Goal: Book appointment/travel/reservation

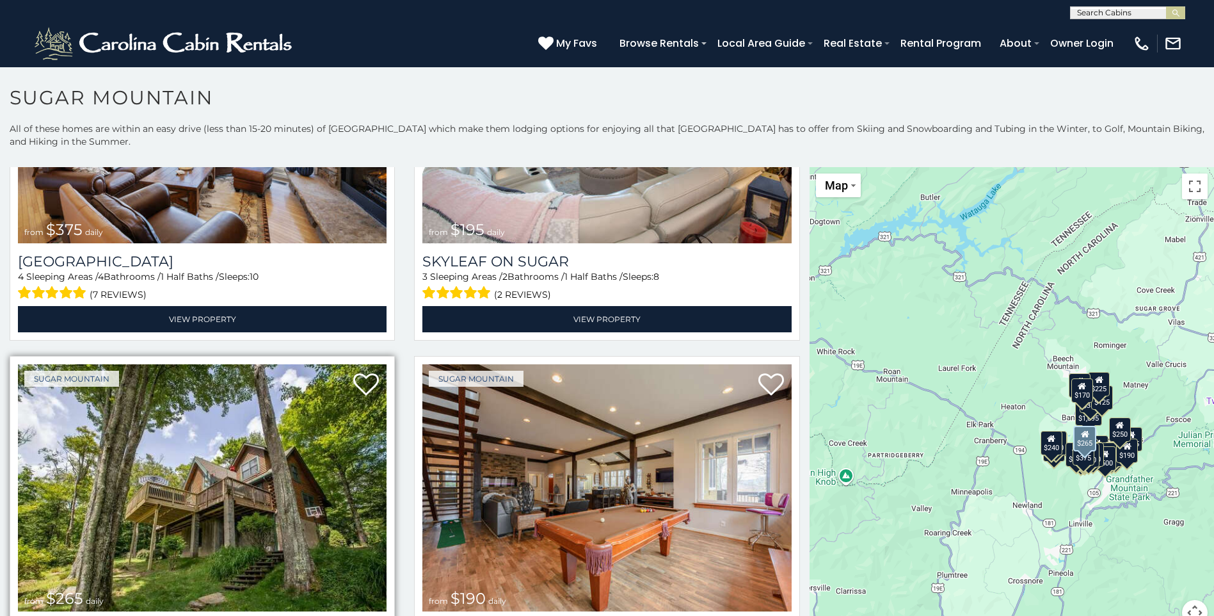
scroll to position [1152, 0]
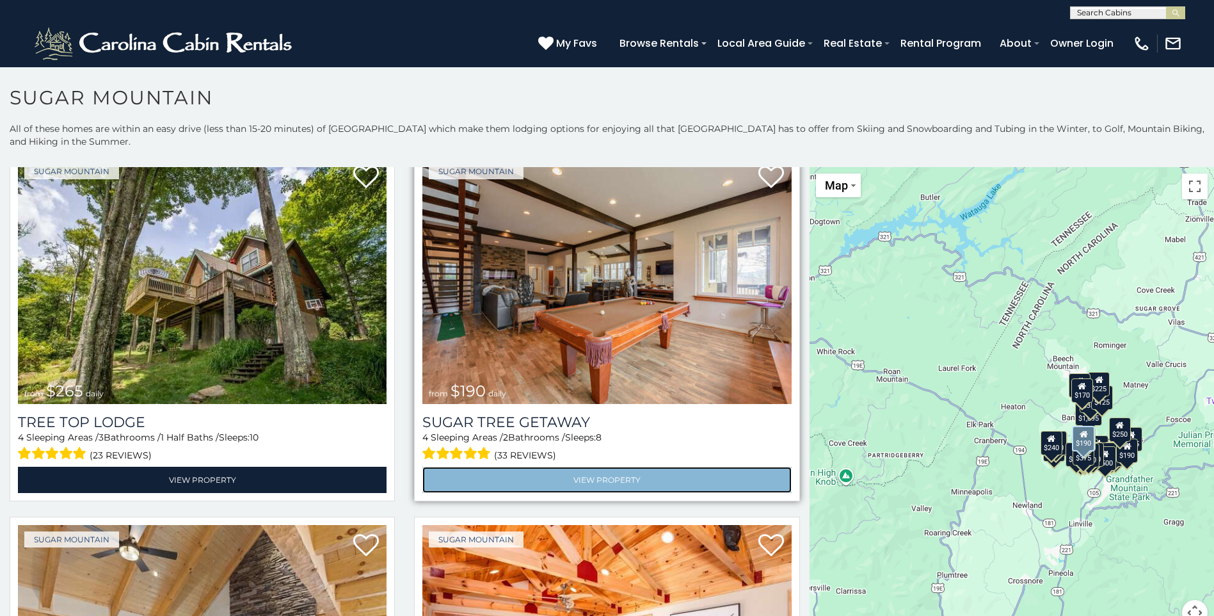
click at [596, 467] on link "View Property" at bounding box center [606, 480] width 369 height 26
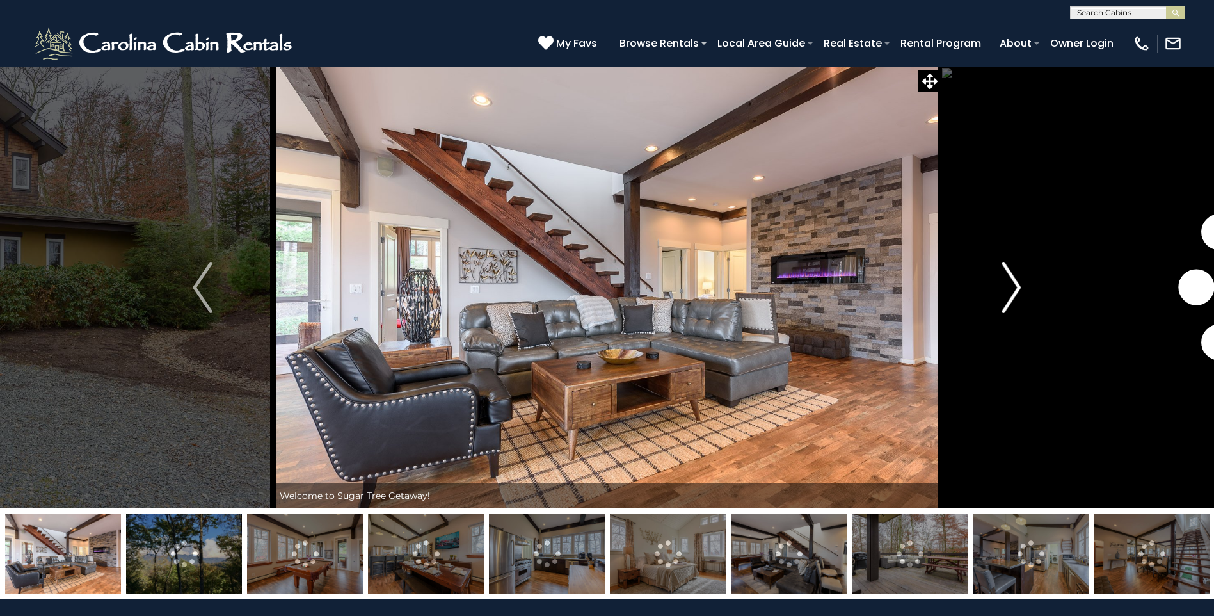
click at [1011, 304] on img "Next" at bounding box center [1011, 287] width 19 height 51
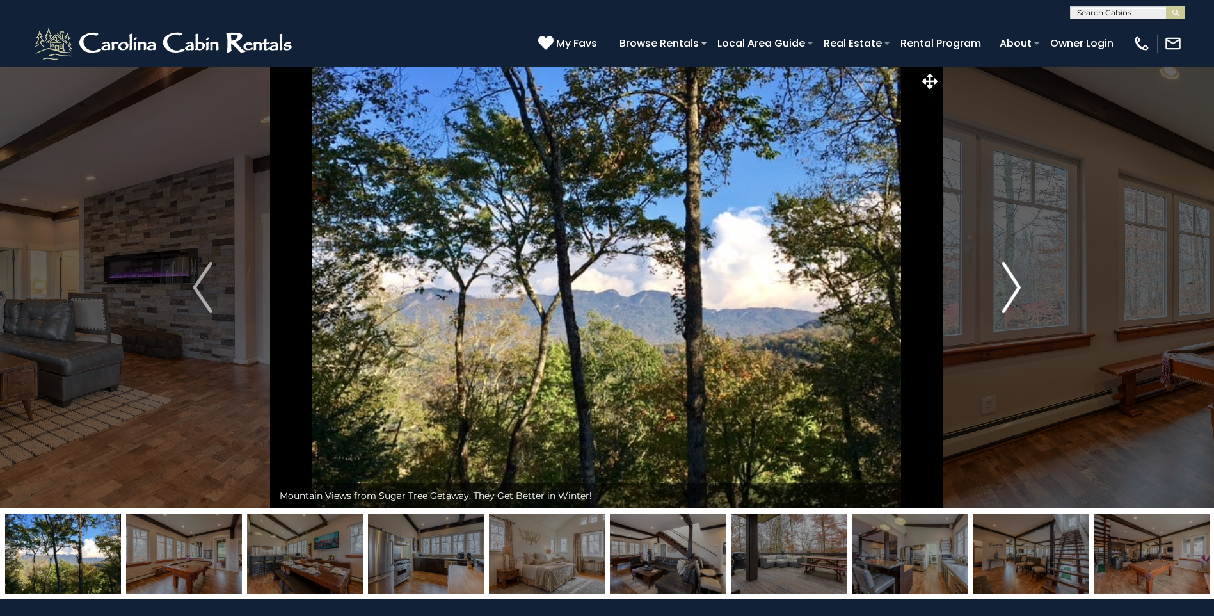
click at [1012, 296] on img "Next" at bounding box center [1011, 287] width 19 height 51
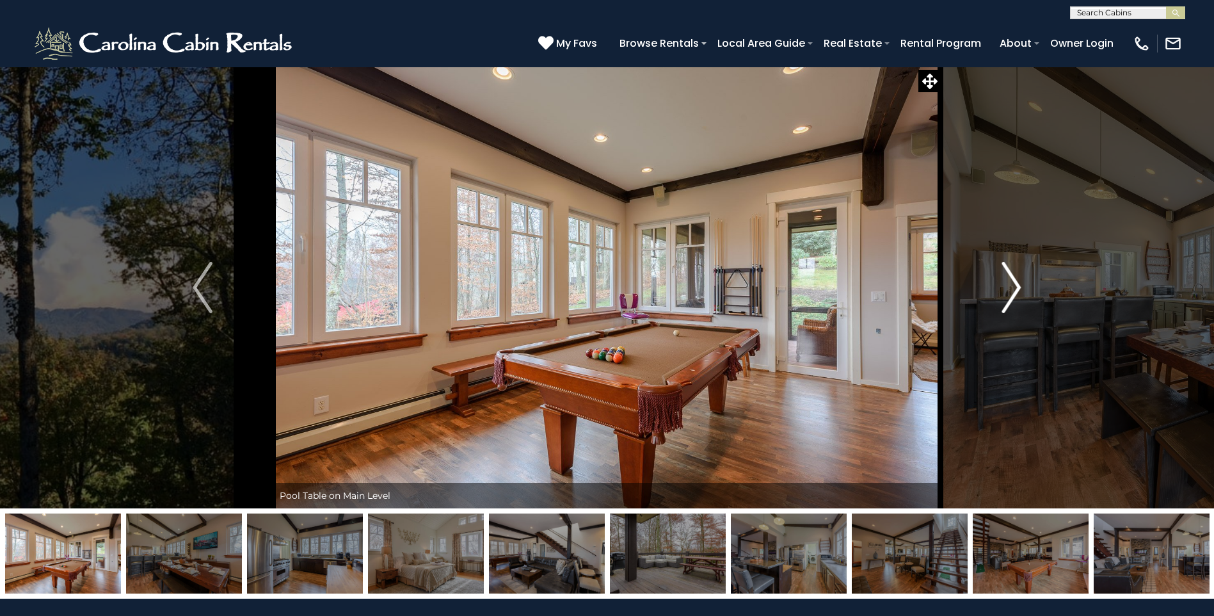
click at [1012, 296] on img "Next" at bounding box center [1011, 287] width 19 height 51
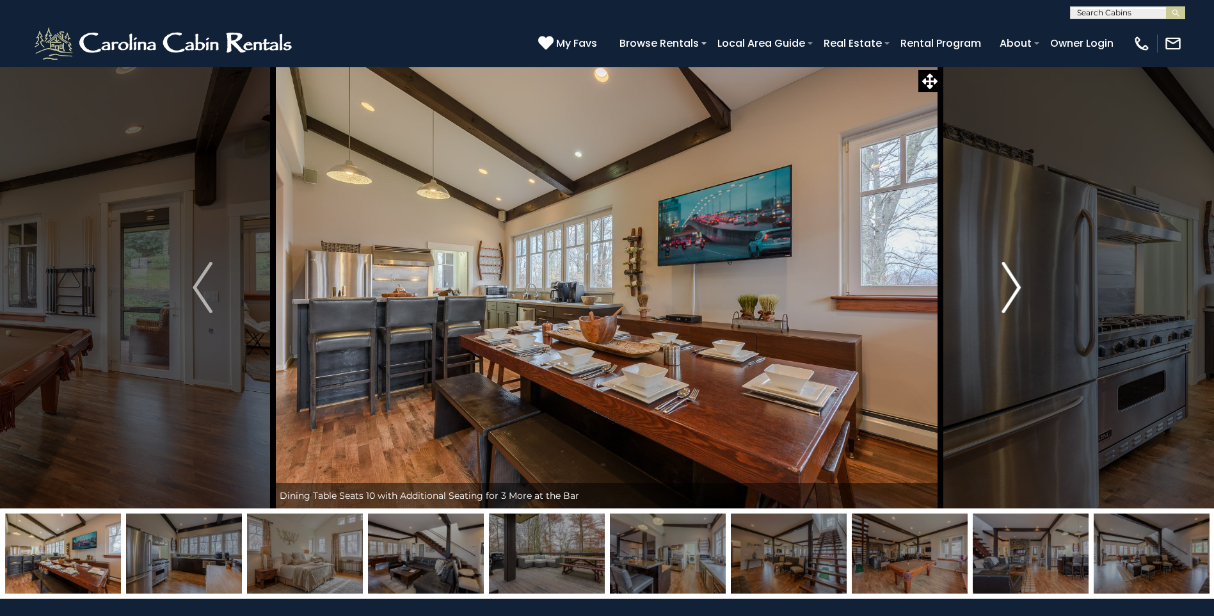
click at [1012, 296] on img "Next" at bounding box center [1011, 287] width 19 height 51
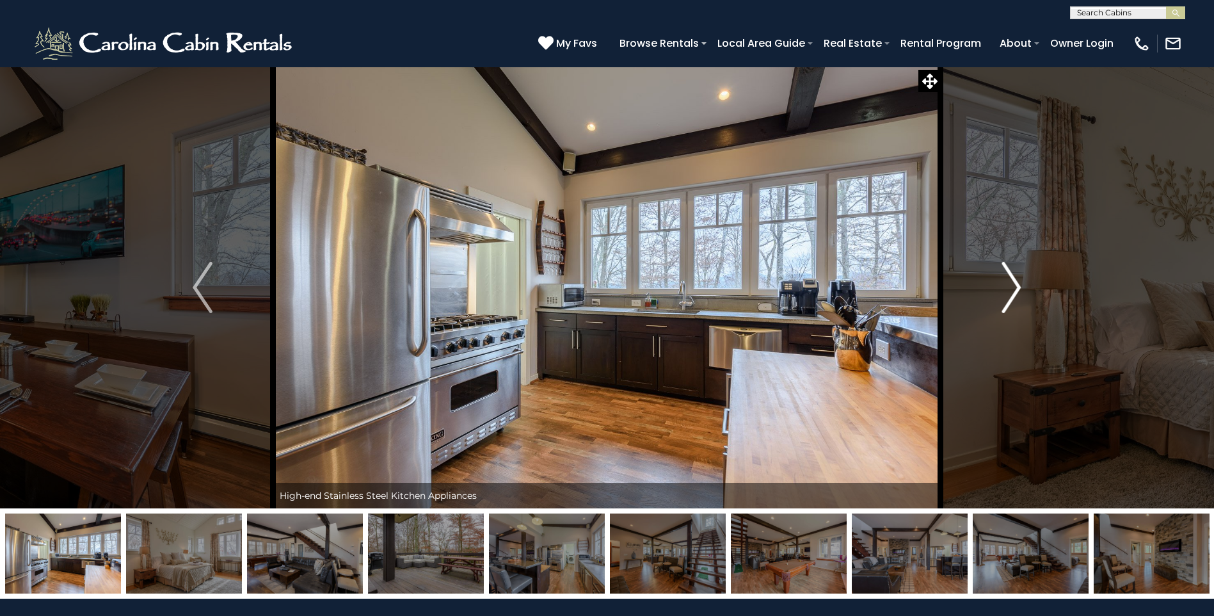
click at [1012, 296] on img "Next" at bounding box center [1011, 287] width 19 height 51
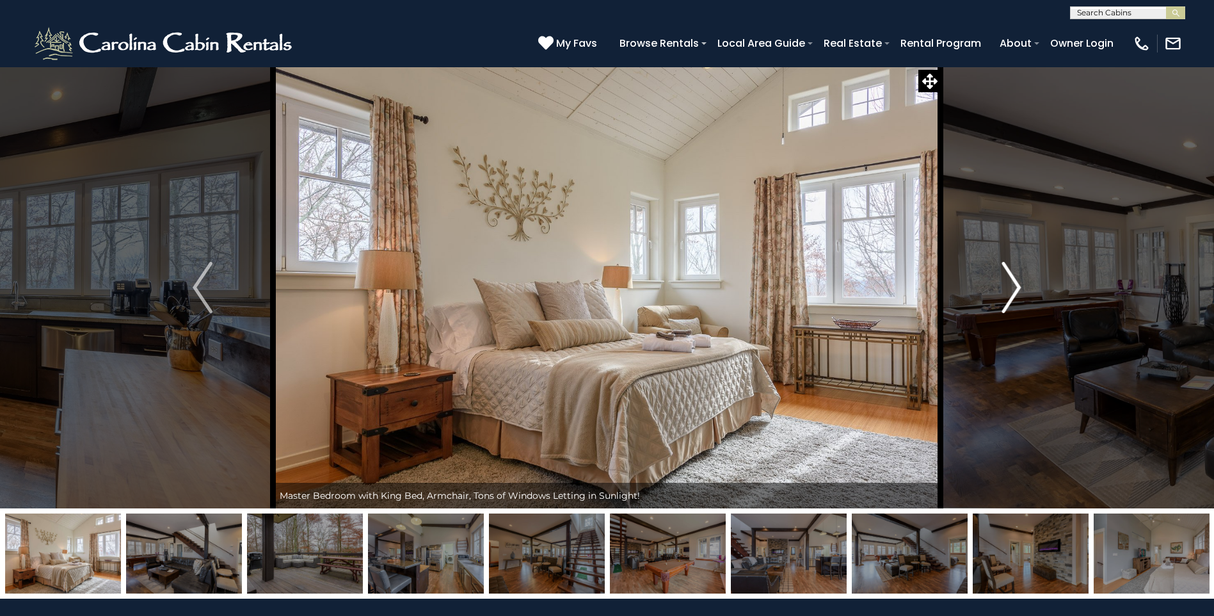
click at [1012, 296] on img "Next" at bounding box center [1011, 287] width 19 height 51
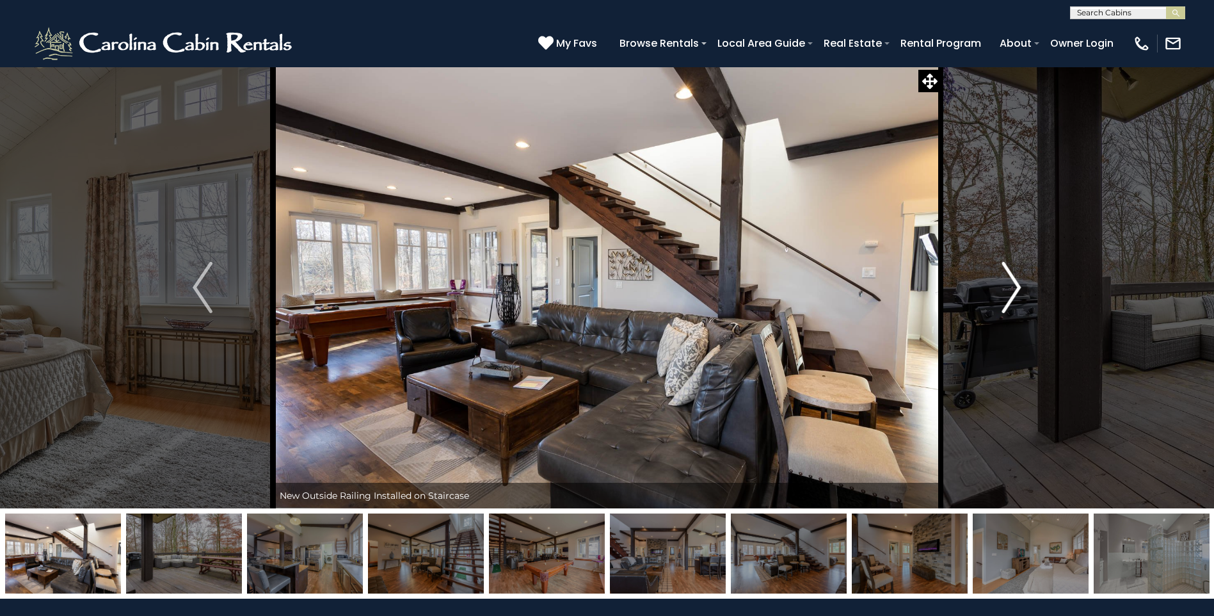
click at [1012, 296] on img "Next" at bounding box center [1011, 287] width 19 height 51
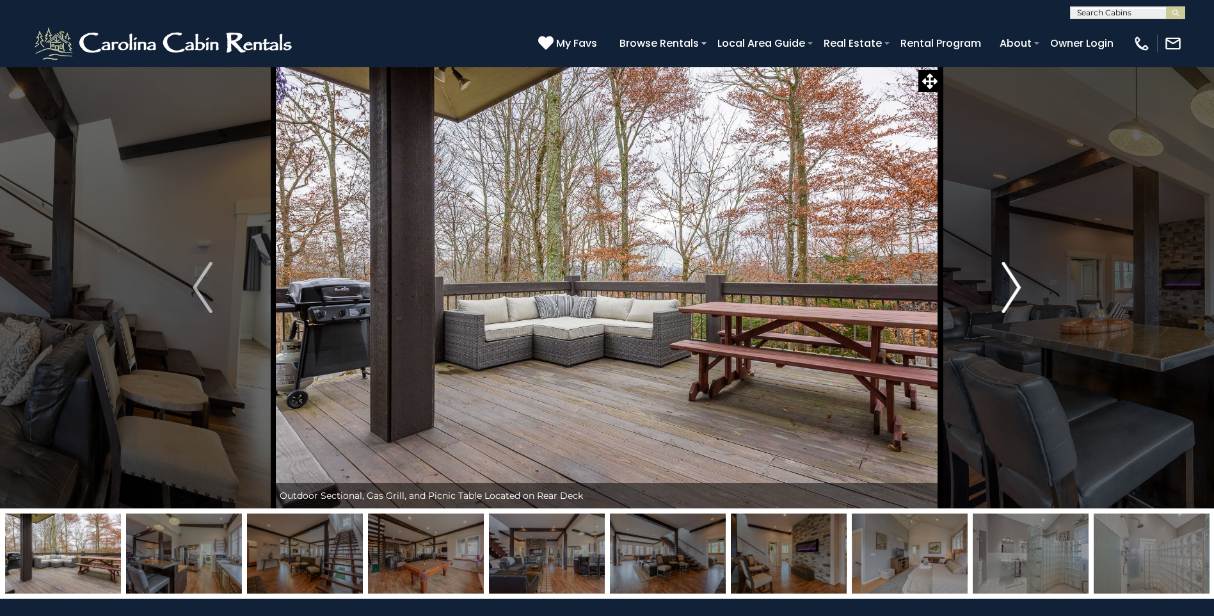
click at [1012, 296] on img "Next" at bounding box center [1011, 287] width 19 height 51
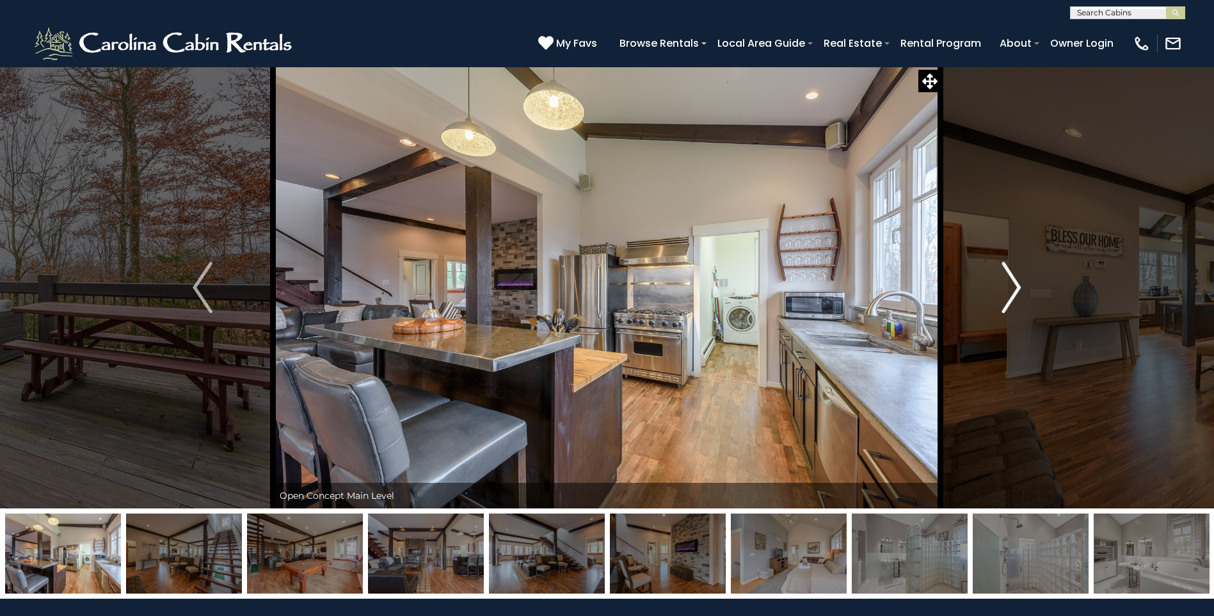
click at [1012, 296] on img "Next" at bounding box center [1011, 287] width 19 height 51
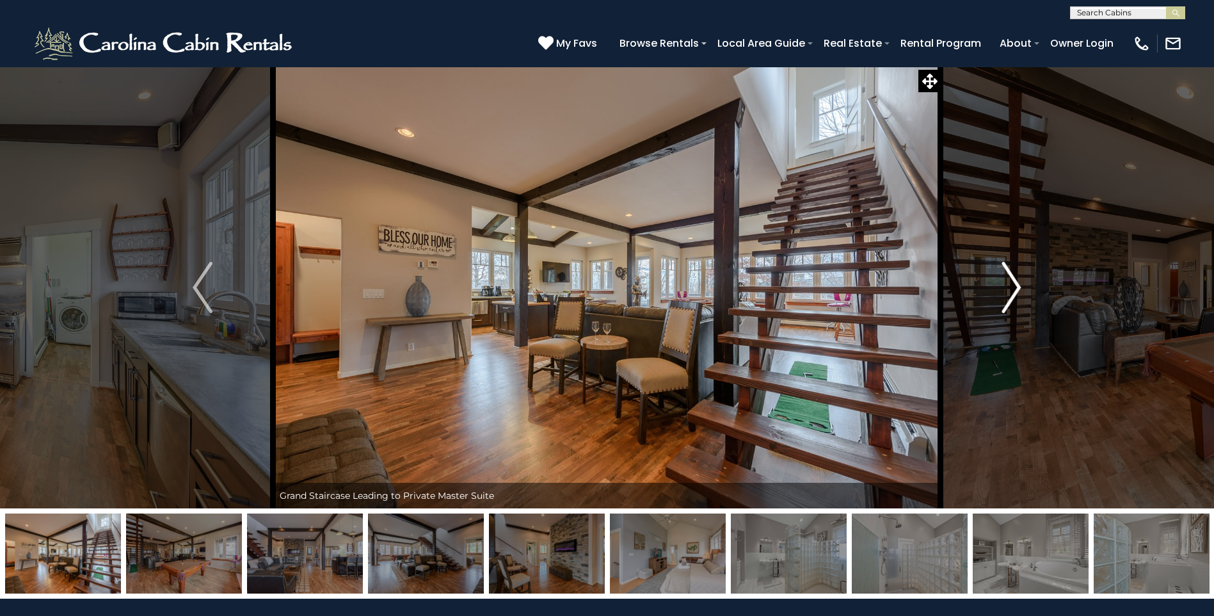
click at [1012, 296] on img "Next" at bounding box center [1011, 287] width 19 height 51
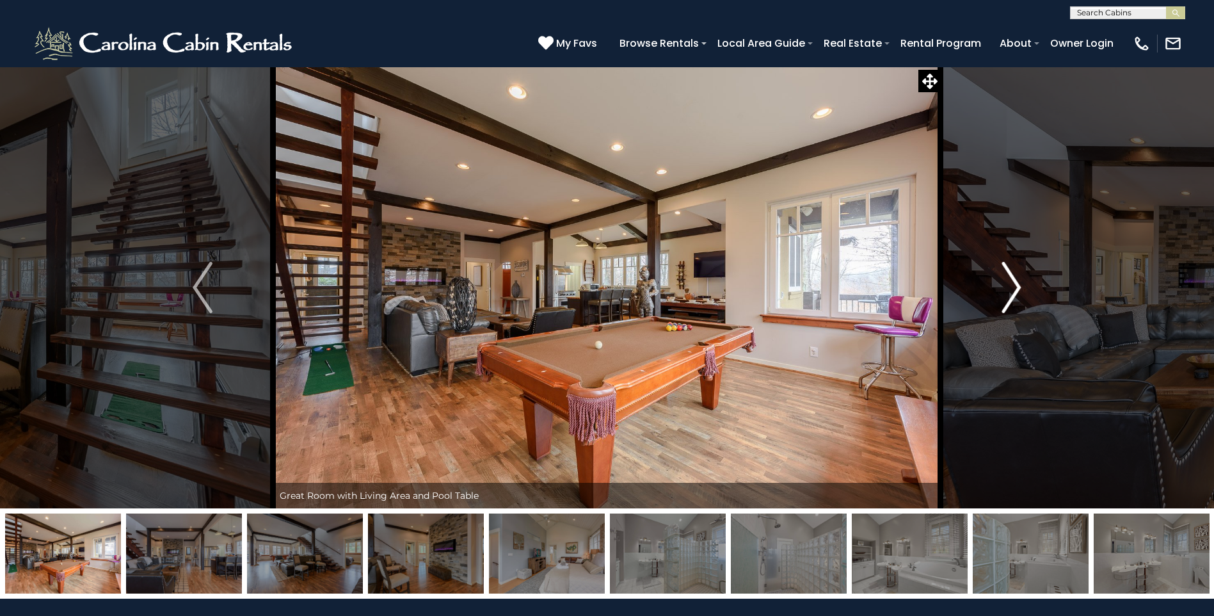
click at [1012, 296] on img "Next" at bounding box center [1011, 287] width 19 height 51
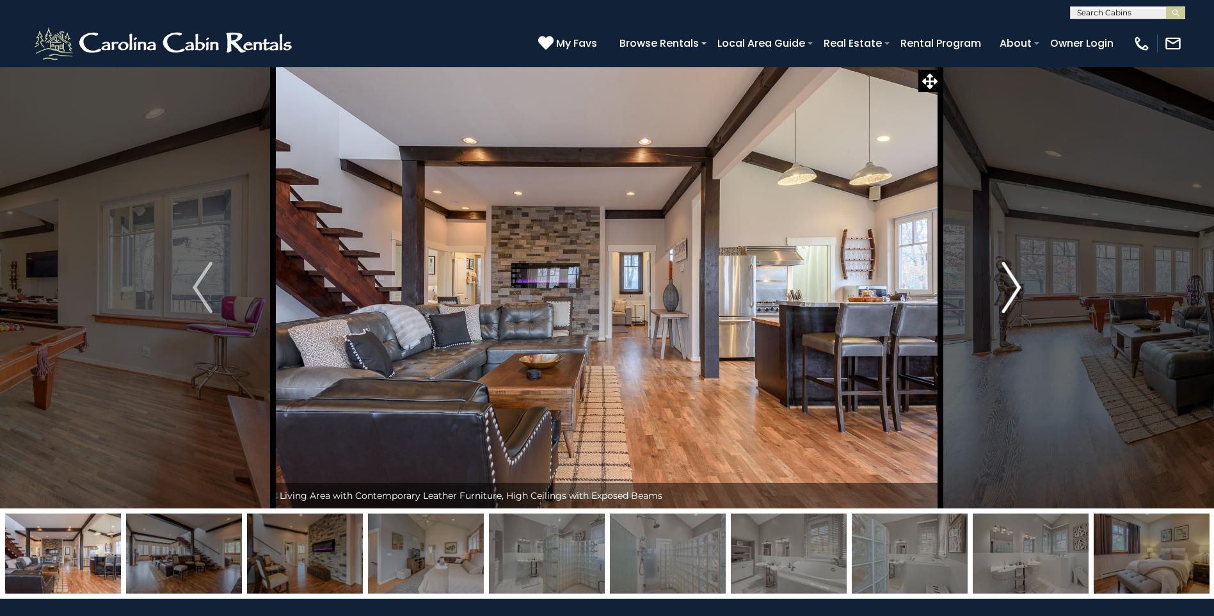
click at [1012, 296] on img "Next" at bounding box center [1011, 287] width 19 height 51
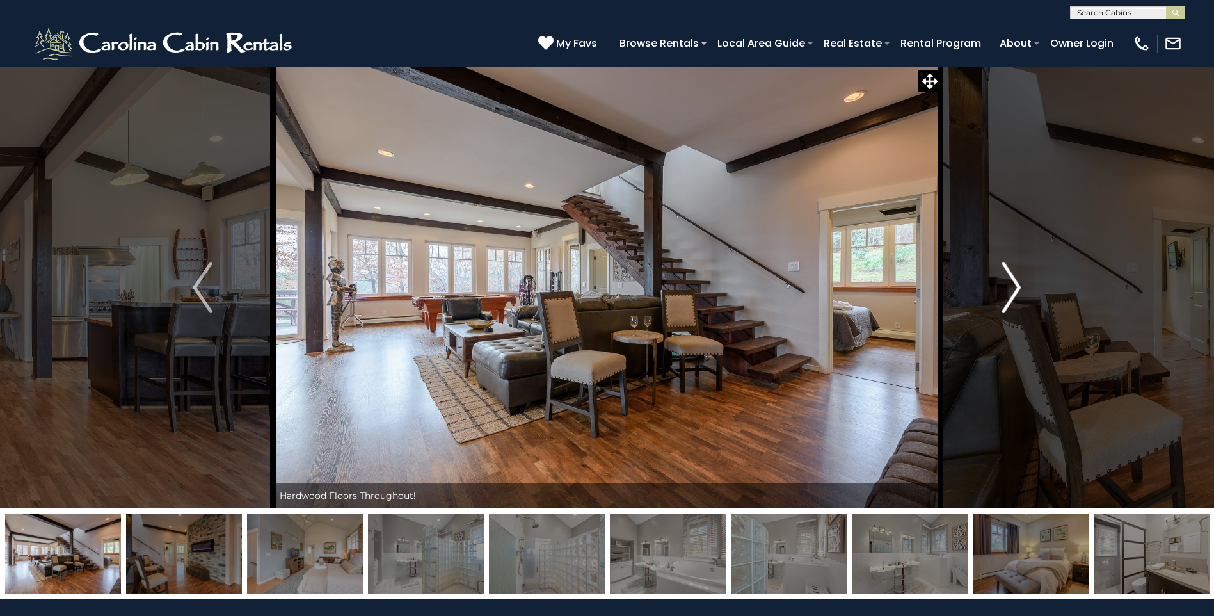
click at [1012, 296] on img "Next" at bounding box center [1011, 287] width 19 height 51
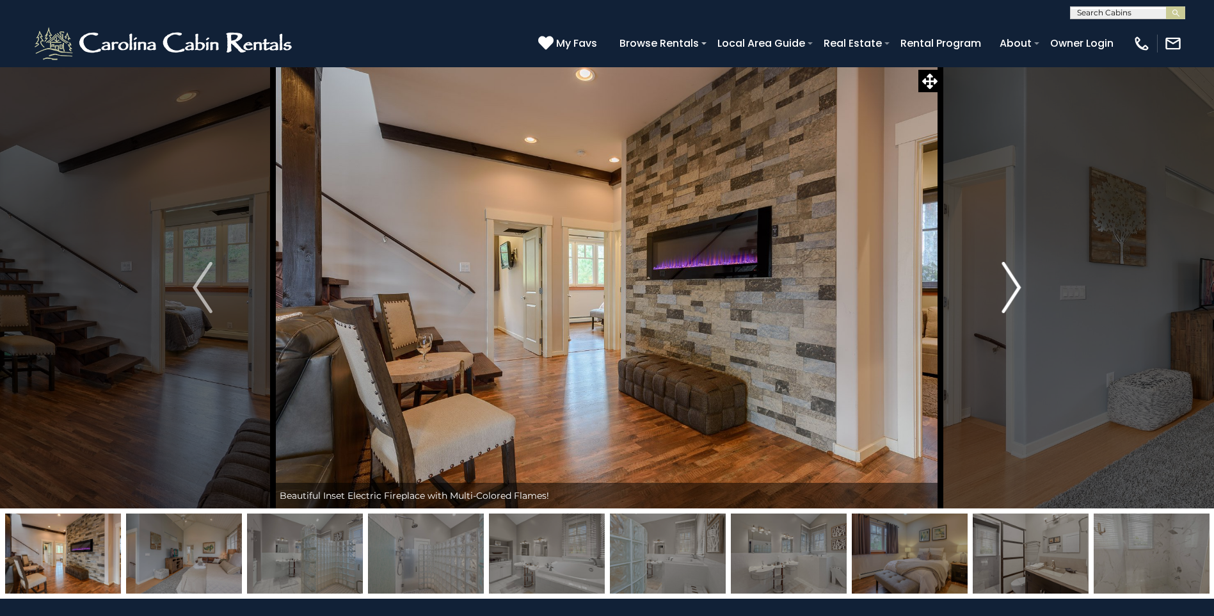
click at [1012, 296] on img "Next" at bounding box center [1011, 287] width 19 height 51
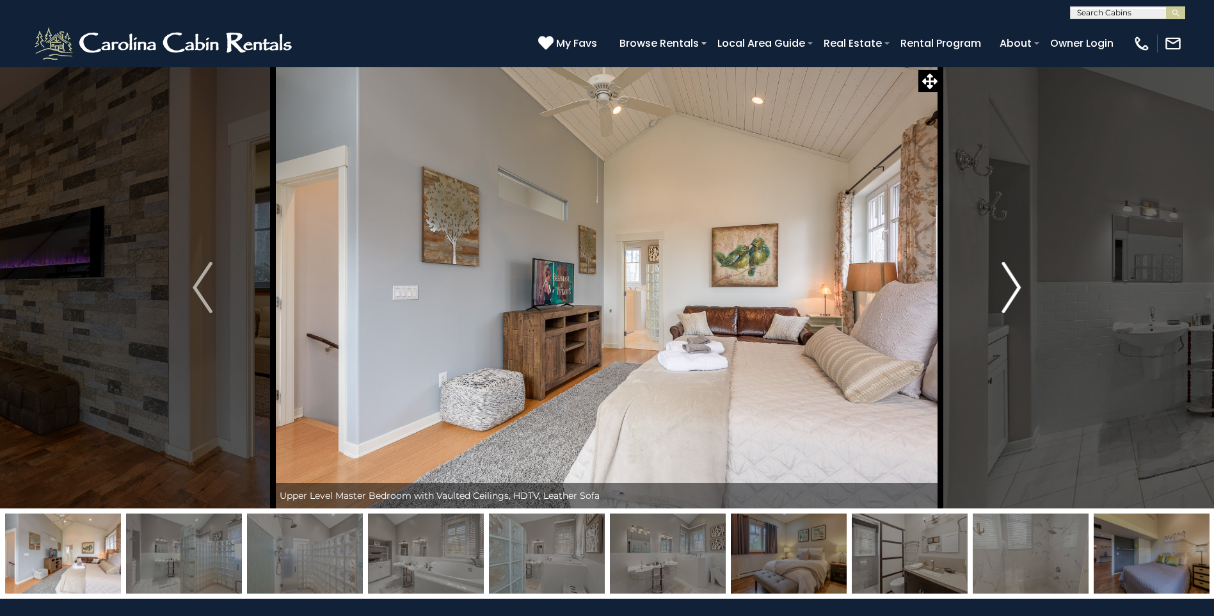
click at [1012, 296] on img "Next" at bounding box center [1011, 287] width 19 height 51
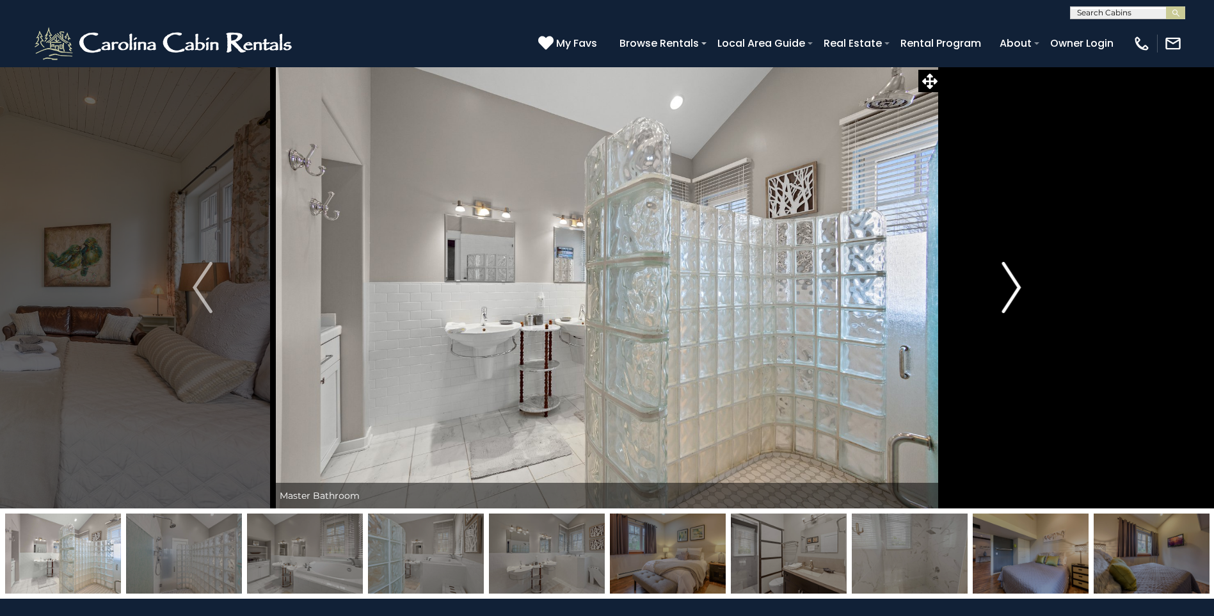
click at [1012, 296] on img "Next" at bounding box center [1011, 287] width 19 height 51
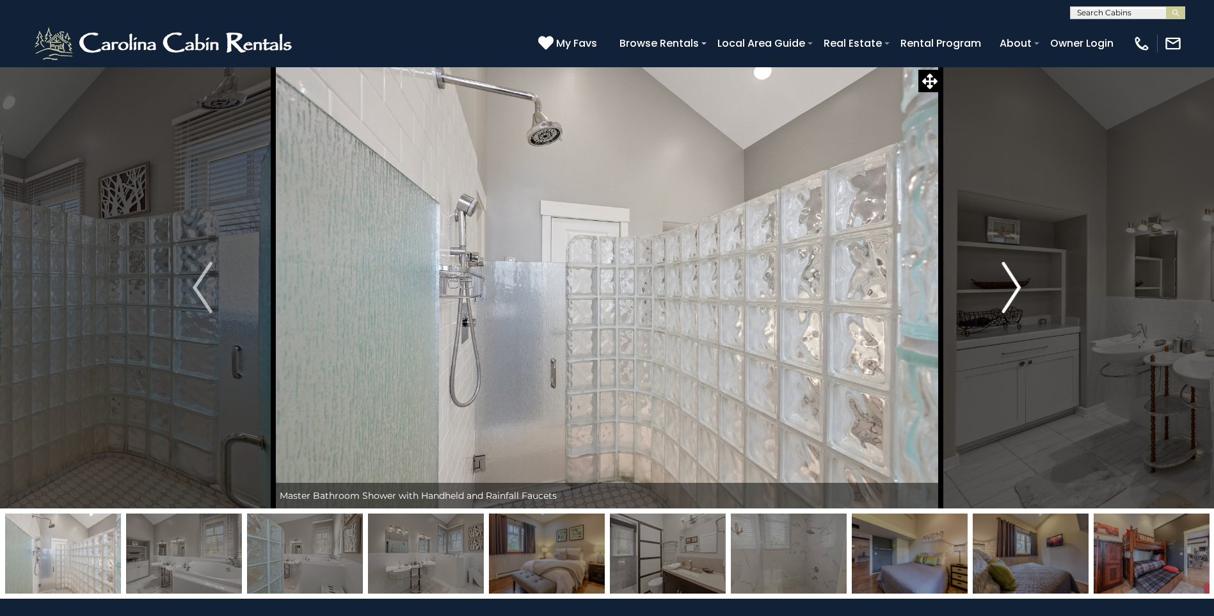
click at [1012, 296] on img "Next" at bounding box center [1011, 287] width 19 height 51
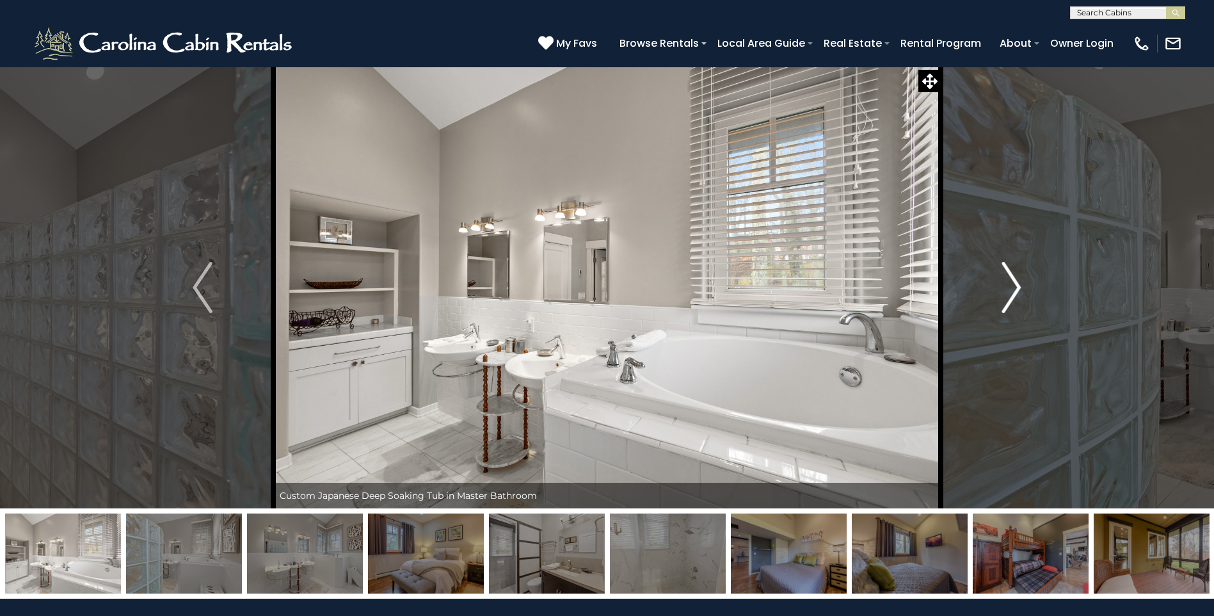
click at [1012, 296] on img "Next" at bounding box center [1011, 287] width 19 height 51
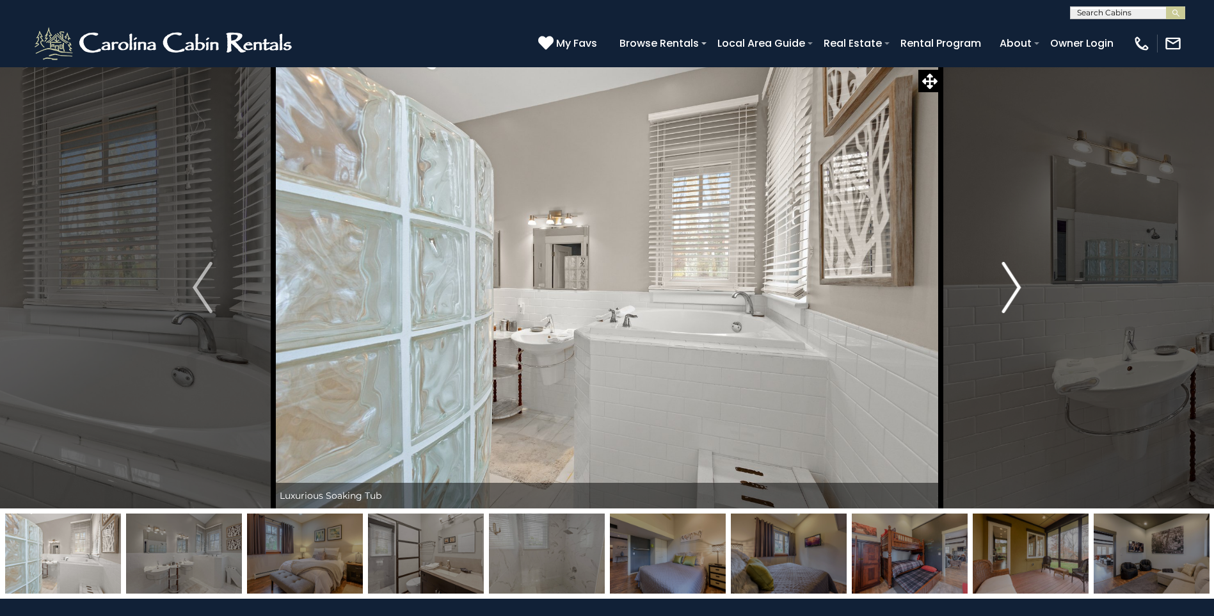
click at [1012, 296] on img "Next" at bounding box center [1011, 287] width 19 height 51
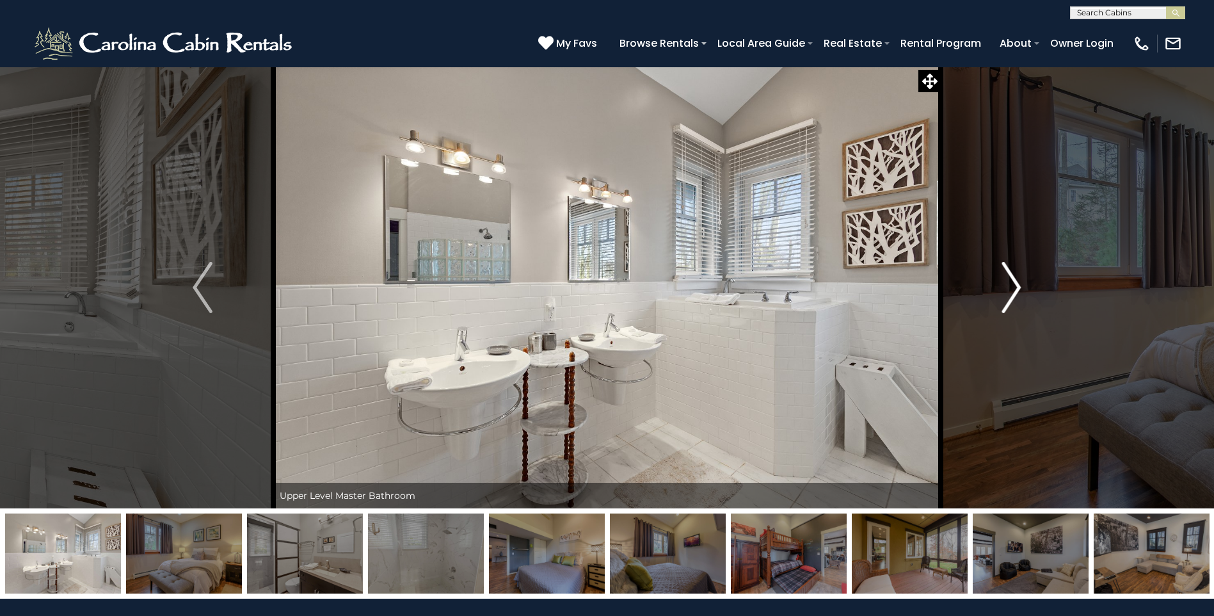
click at [1012, 296] on img "Next" at bounding box center [1011, 287] width 19 height 51
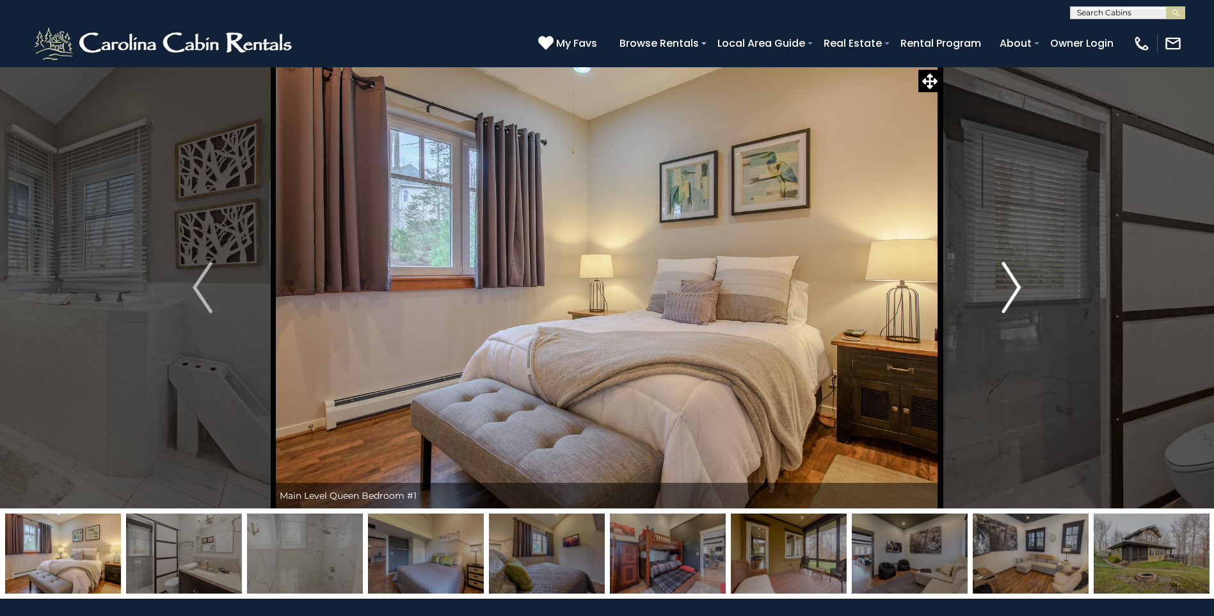
click at [1012, 296] on img "Next" at bounding box center [1011, 287] width 19 height 51
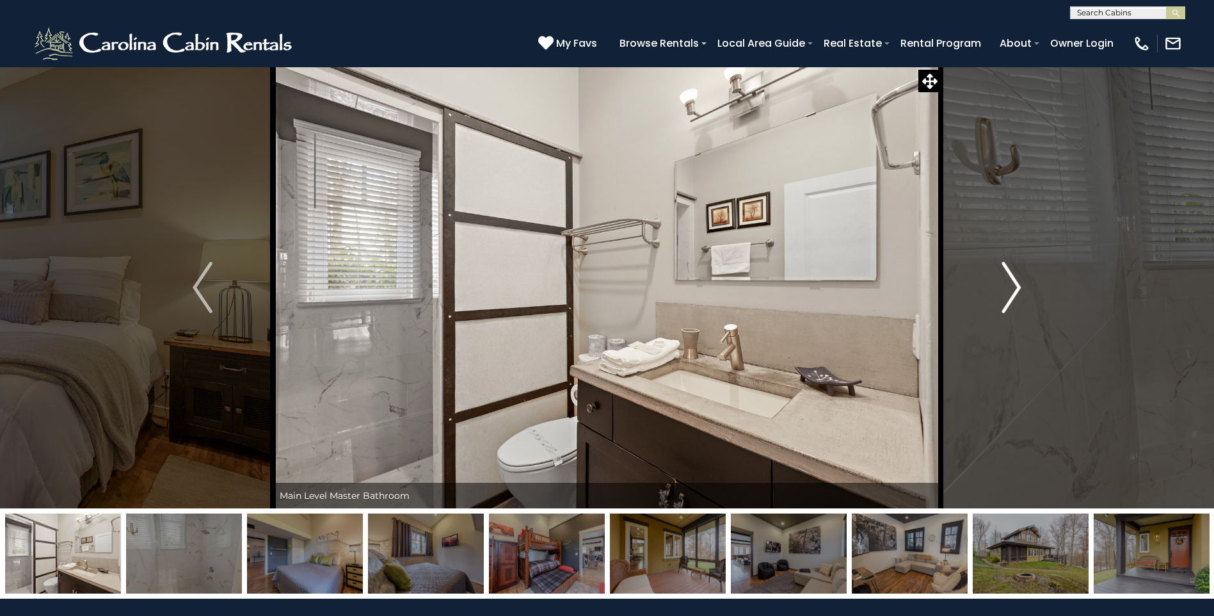
click at [1012, 296] on img "Next" at bounding box center [1011, 287] width 19 height 51
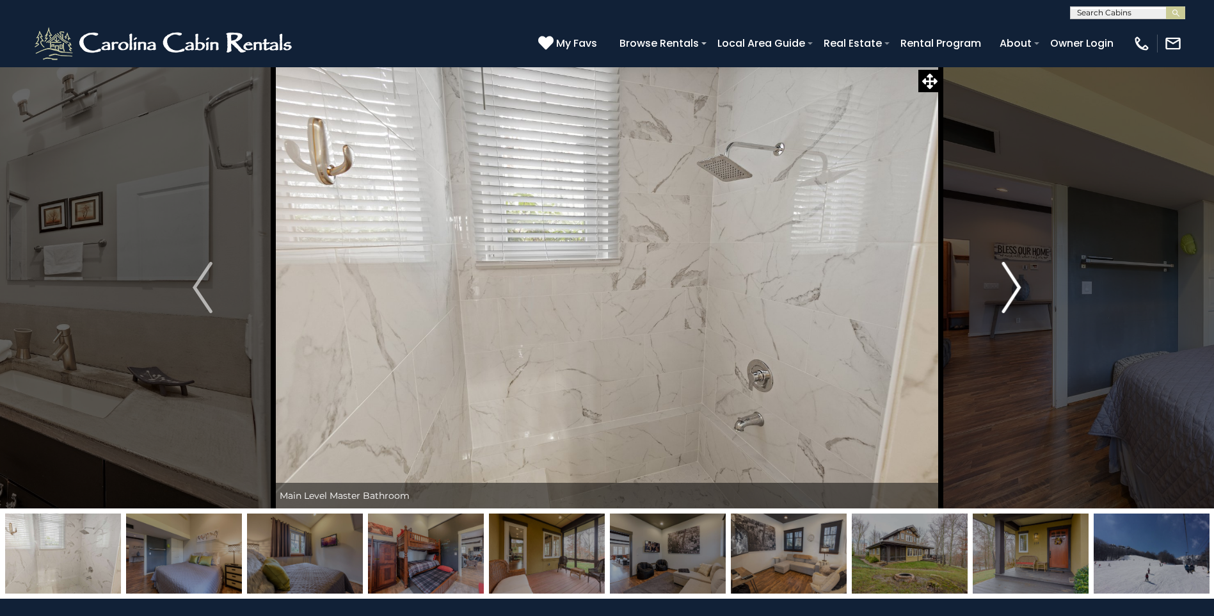
click at [1012, 296] on img "Next" at bounding box center [1011, 287] width 19 height 51
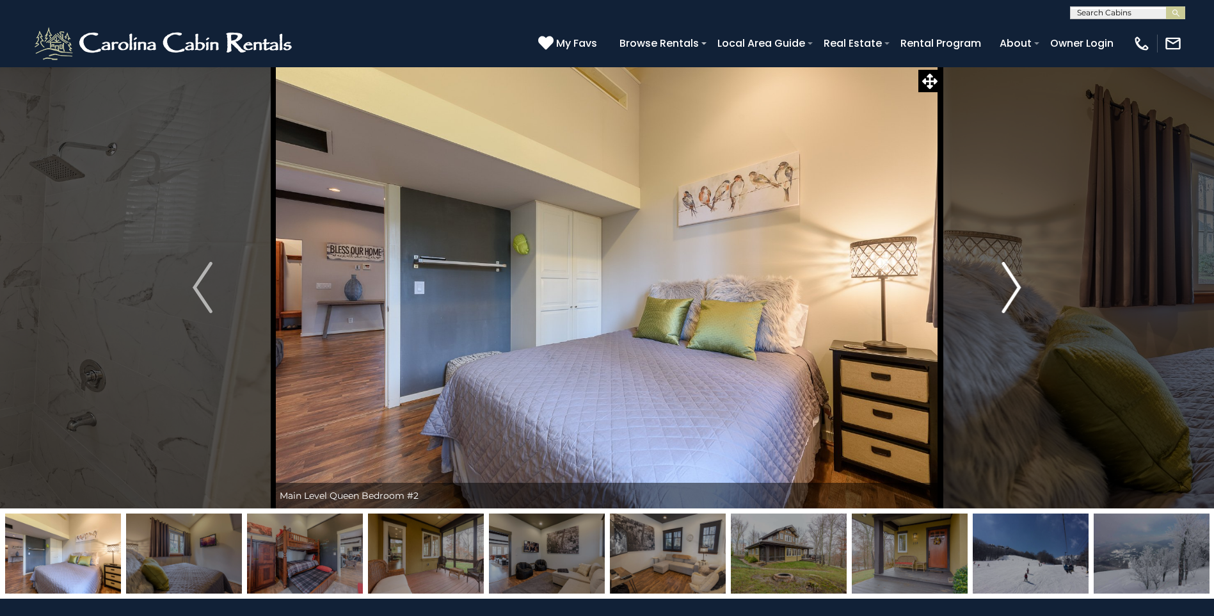
click at [1012, 296] on img "Next" at bounding box center [1011, 287] width 19 height 51
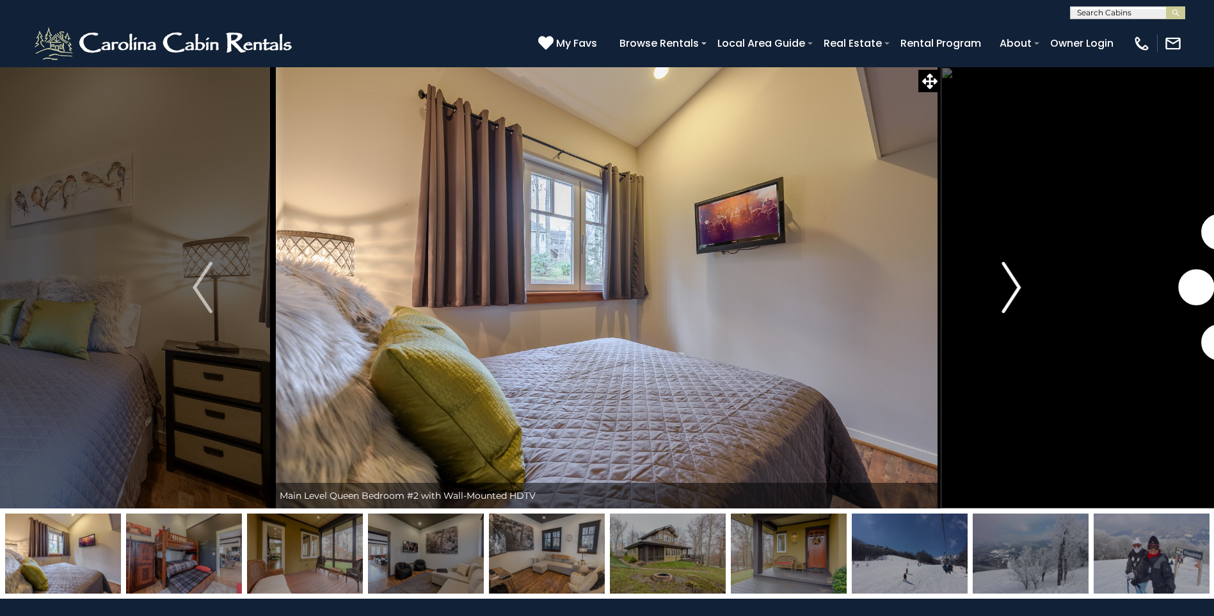
click at [1012, 296] on img "Next" at bounding box center [1011, 287] width 19 height 51
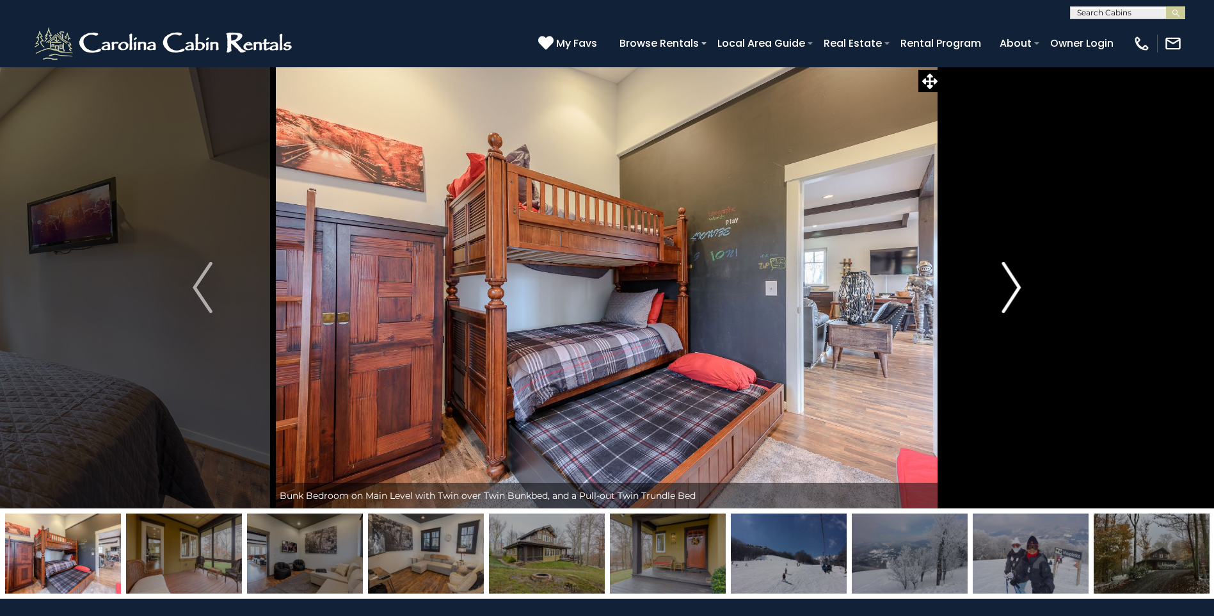
click at [1012, 296] on img "Next" at bounding box center [1011, 287] width 19 height 51
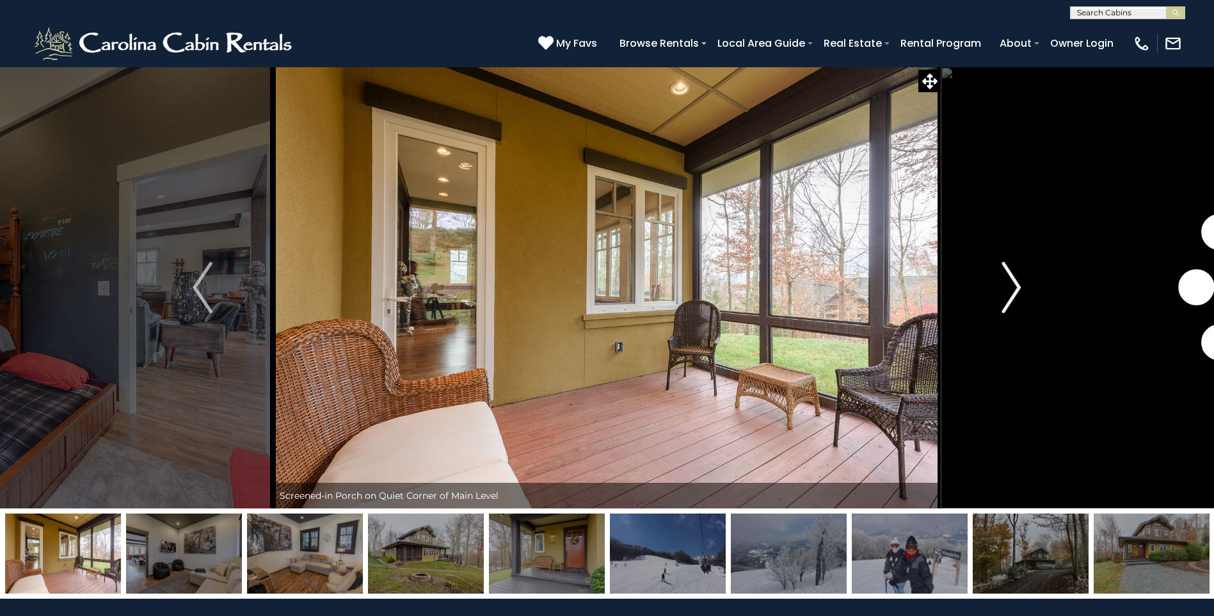
click at [1012, 296] on img "Next" at bounding box center [1011, 287] width 19 height 51
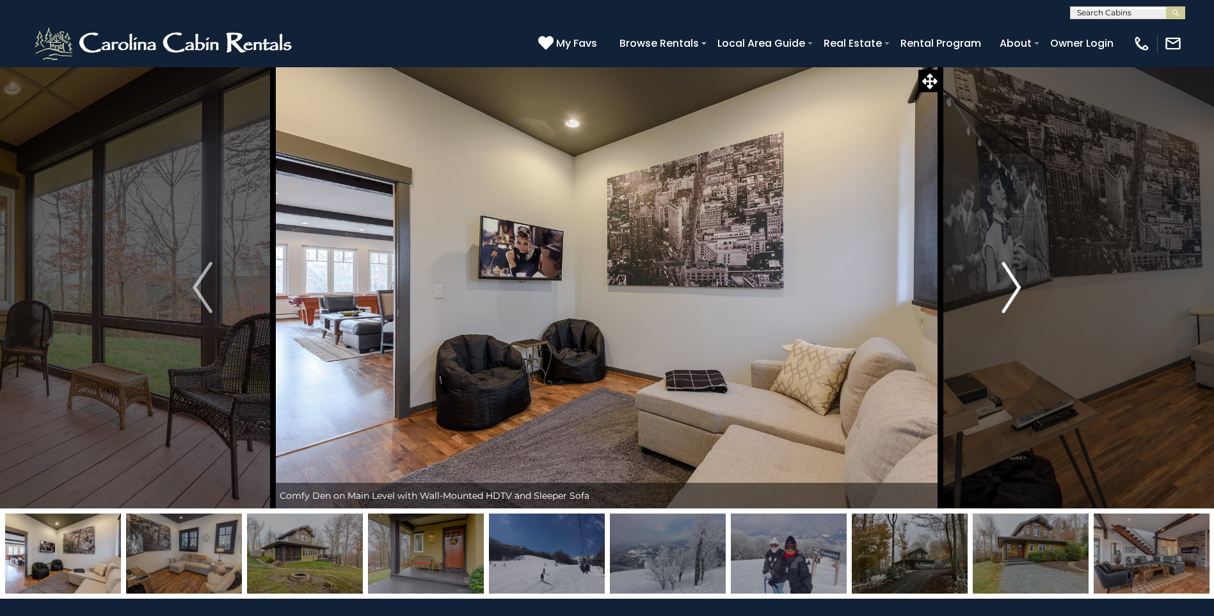
click at [1012, 296] on img "Next" at bounding box center [1011, 287] width 19 height 51
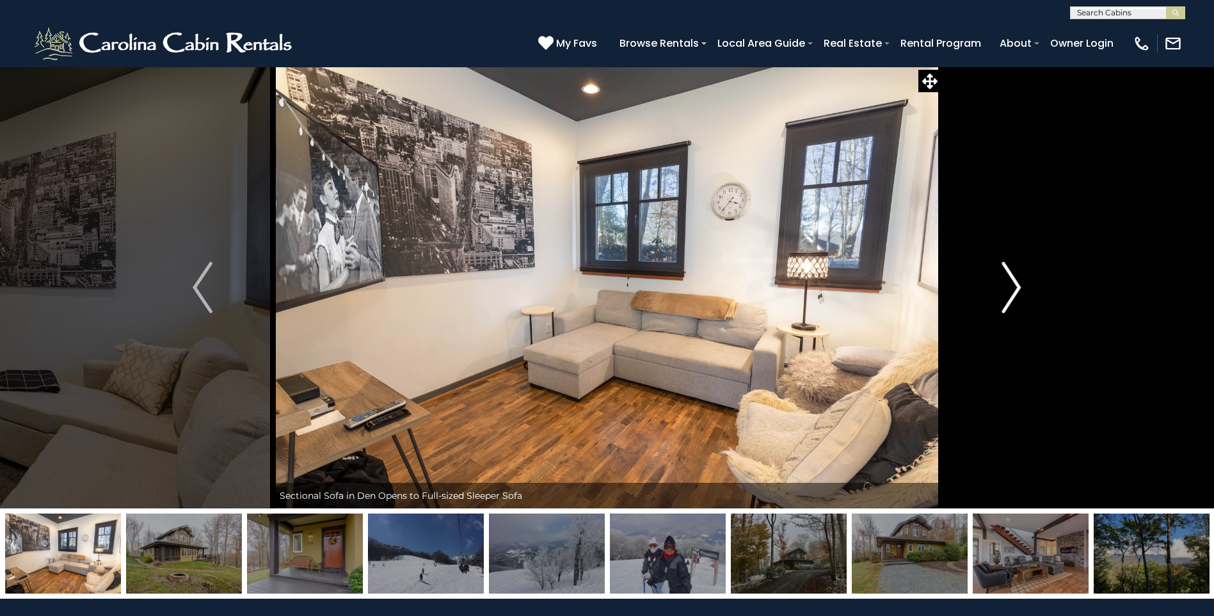
click at [1012, 296] on img "Next" at bounding box center [1011, 287] width 19 height 51
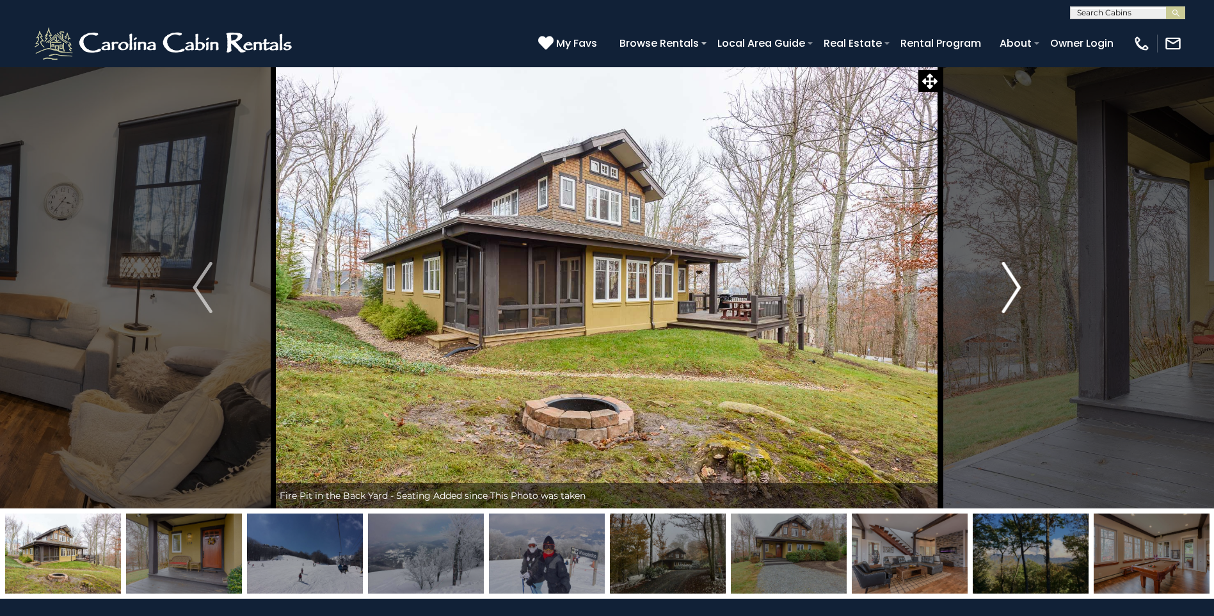
click at [1012, 296] on img "Next" at bounding box center [1011, 287] width 19 height 51
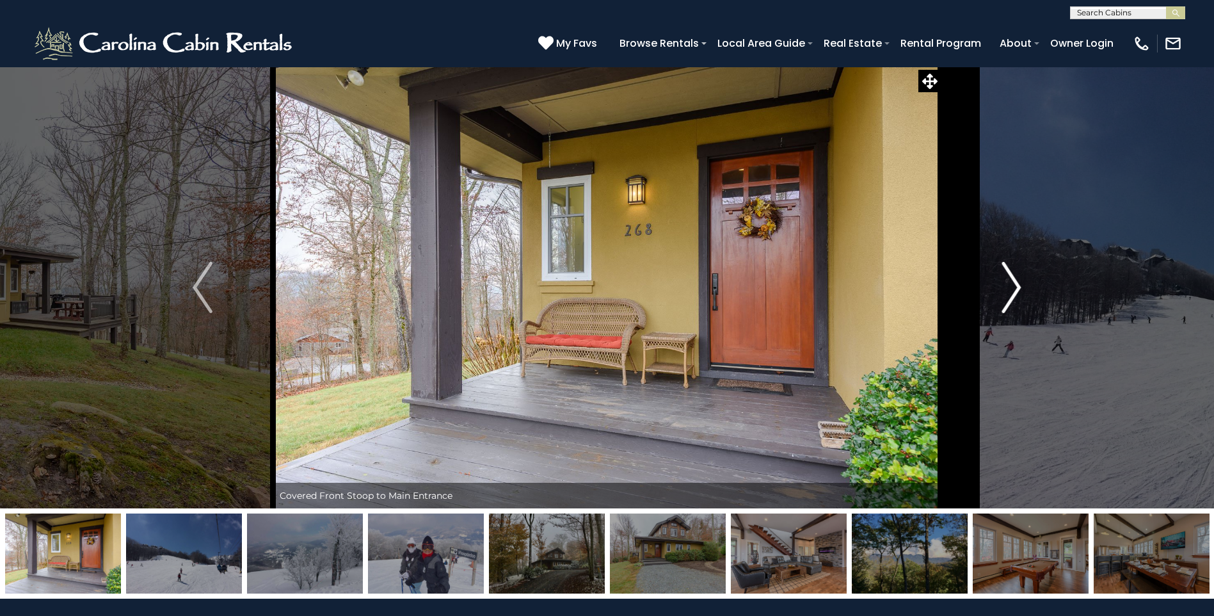
click at [1012, 296] on img "Next" at bounding box center [1011, 287] width 19 height 51
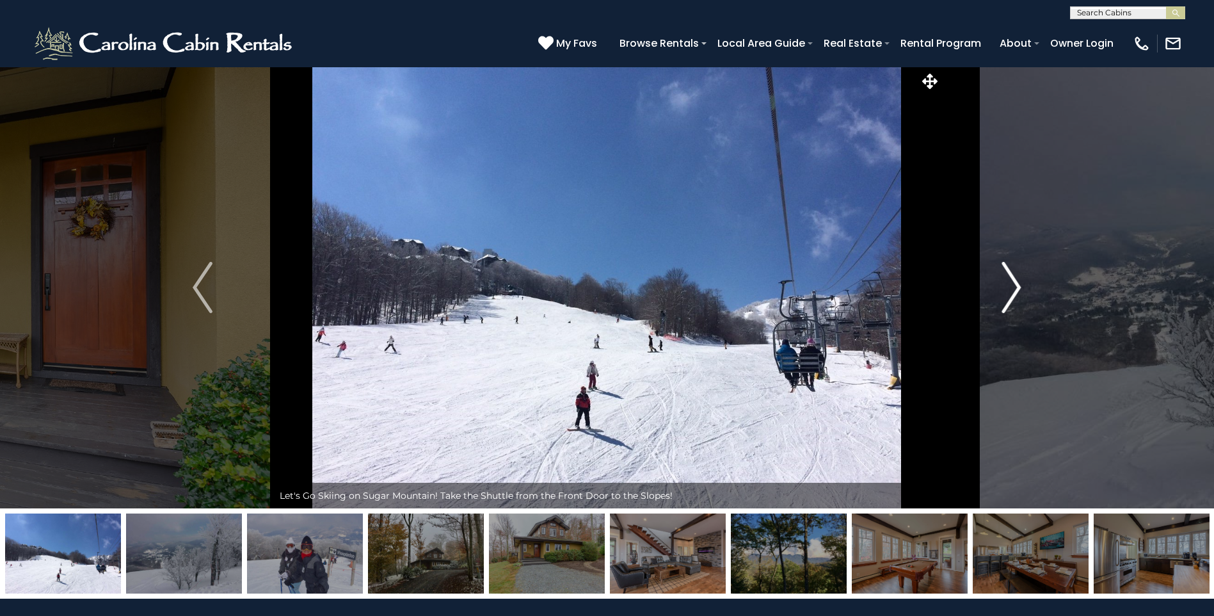
click at [1012, 296] on img "Next" at bounding box center [1011, 287] width 19 height 51
